Goal: Transaction & Acquisition: Purchase product/service

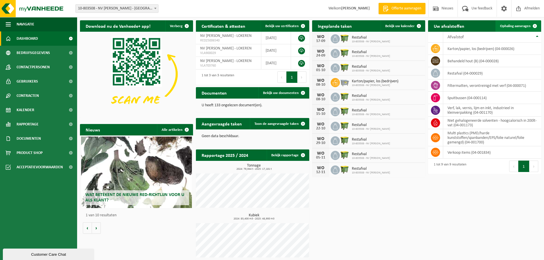
click at [526, 26] on span "Ophaling aanvragen" at bounding box center [515, 26] width 31 height 4
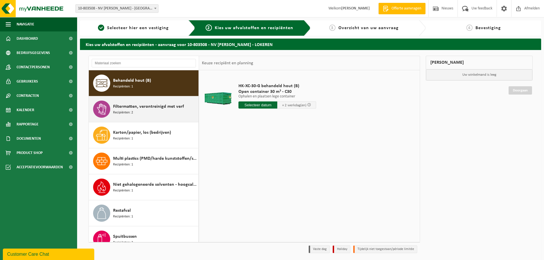
click at [147, 114] on div "Filtermatten, verontreinigd met verf Recipiënten: 2" at bounding box center [155, 108] width 84 height 17
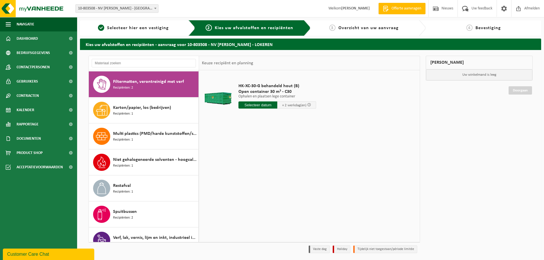
scroll to position [26, 0]
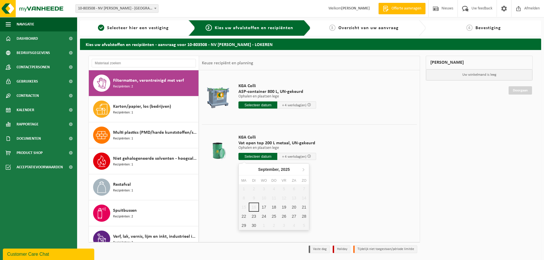
click at [260, 155] on input "text" at bounding box center [257, 156] width 39 height 7
click at [261, 208] on div "17" at bounding box center [264, 206] width 10 height 9
type input "Van [DATE]"
type input "[DATE]"
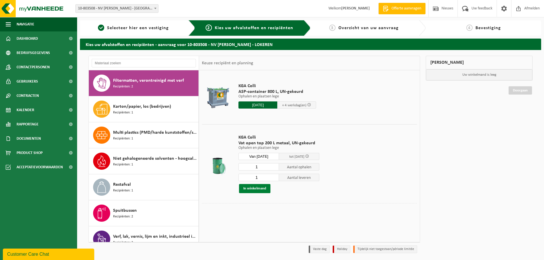
click at [252, 188] on button "In winkelmand" at bounding box center [254, 188] width 31 height 9
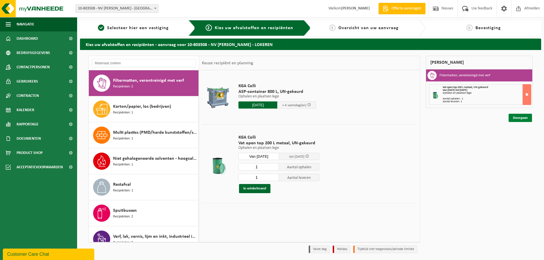
click at [515, 116] on link "Doorgaan" at bounding box center [519, 118] width 23 height 8
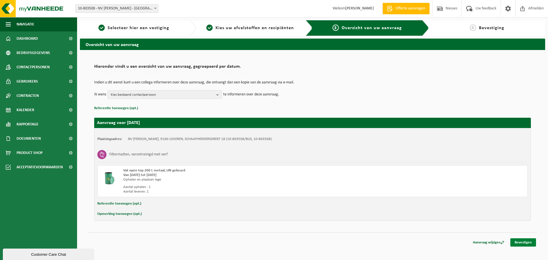
click at [524, 242] on link "Bevestigen" at bounding box center [523, 242] width 26 height 8
